Goal: Navigation & Orientation: Go to known website

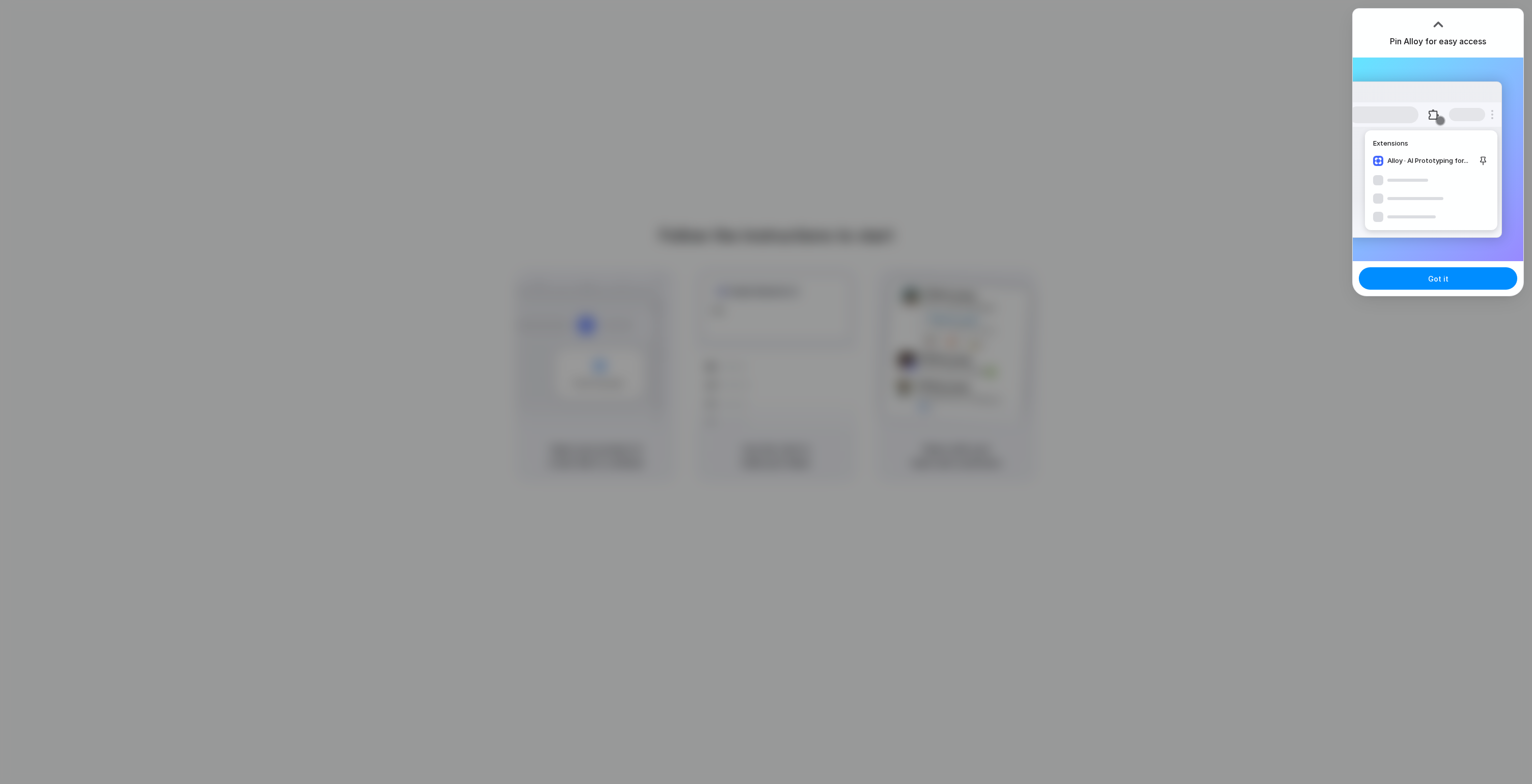
click at [1459, 98] on div "Extensions Alloy · AI Prototyping for..." at bounding box center [1425, 160] width 154 height 157
click at [1427, 278] on button "Got it" at bounding box center [1437, 278] width 159 height 22
